Goal: Task Accomplishment & Management: Complete application form

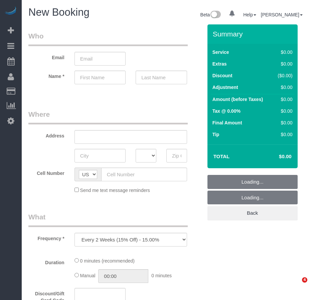
select select "number:89"
select select "number:90"
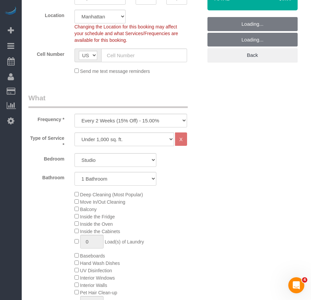
scroll to position [167, 0]
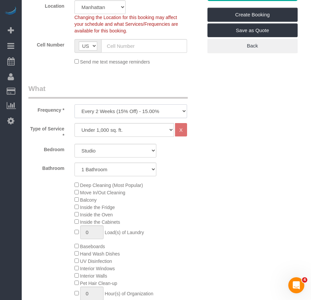
click at [184, 114] on select "One Time Weekly (20% Off) - 20.00% Every 2 Weeks (15% Off) - 15.00% Every 4 Wee…" at bounding box center [131, 111] width 113 height 14
select select "object:1245"
click at [75, 104] on select "One Time Weekly (20% Off) - 20.00% Every 2 Weeks (15% Off) - 15.00% Every 4 Wee…" at bounding box center [131, 111] width 113 height 14
click at [93, 153] on select "Studio 1 Bedroom 2 Bedrooms 3 Bedrooms" at bounding box center [116, 151] width 82 height 14
select select "3"
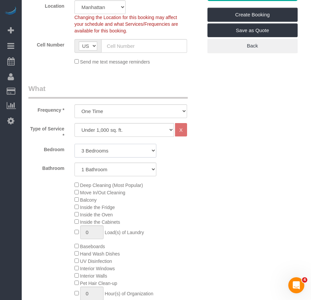
click at [75, 144] on select "Studio 1 Bedroom 2 Bedrooms 3 Bedrooms" at bounding box center [116, 151] width 82 height 14
click at [182, 202] on div "Deep Cleaning (Most Popular) Move In/Out Cleaning Balcony Inside the Fridge Ins…" at bounding box center [139, 246] width 138 height 130
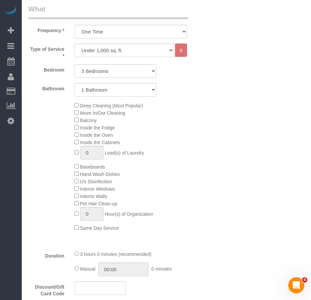
scroll to position [201, 0]
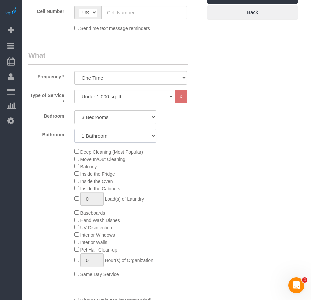
click at [129, 135] on select "1 Bathroom 2 Bathrooms" at bounding box center [116, 136] width 82 height 14
select select "2"
click at [75, 129] on select "1 Bathroom 2 Bathrooms" at bounding box center [116, 136] width 82 height 14
click at [176, 192] on div "Deep Cleaning (Most Popular) Move In/Out Cleaning Balcony Inside the Fridge Ins…" at bounding box center [139, 213] width 138 height 130
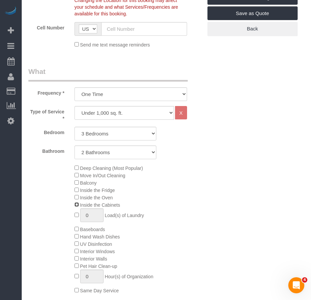
scroll to position [167, 0]
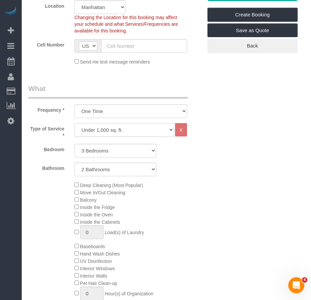
click at [170, 129] on select "Under 1,000 sq. ft. 1,001 - 1,500 sq. ft. 1,500+ sq. ft. Custom Cleaning Office…" at bounding box center [125, 130] width 100 height 14
select select "308"
click at [75, 123] on select "Under 1,000 sq. ft. 1,001 - 1,500 sq. ft. 1,500+ sq. ft. Custom Cleaning Office…" at bounding box center [125, 130] width 100 height 14
select select "1"
select select "120"
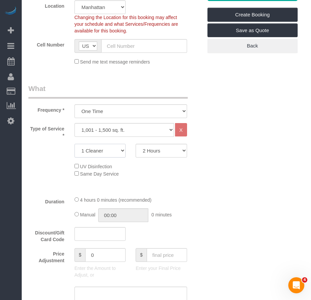
click at [123, 152] on select "1 Cleaner 2 Cleaners 3 Cleaners 4 Cleaners 5 Cleaners" at bounding box center [101, 151] width 52 height 14
select select "2"
click at [75, 144] on select "1 Cleaner 2 Cleaners 3 Cleaners 4 Cleaners 5 Cleaners" at bounding box center [101, 151] width 52 height 14
click at [184, 152] on select "2 Hours 2.5 Hours 3 Hours 3.5 Hours 4 Hours 4.5 Hours 5 Hours 5.5 Hours 6 Hours…" at bounding box center [162, 151] width 52 height 14
select select "180"
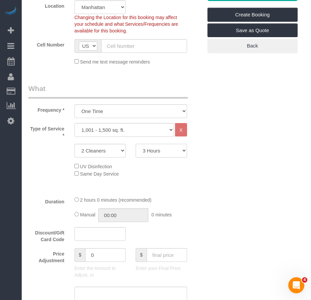
click at [136, 144] on select "2 Hours 2.5 Hours 3 Hours 3.5 Hours 4 Hours 4.5 Hours 5 Hours 5.5 Hours 6 Hours…" at bounding box center [162, 151] width 52 height 14
click at [199, 198] on div "Duration 2 hours 0 minutes (recommended) Manual 00:00 0 minutes" at bounding box center [115, 209] width 184 height 26
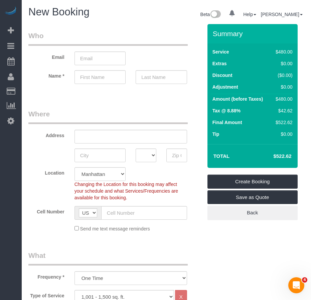
scroll to position [0, 0]
